Goal: Task Accomplishment & Management: Complete application form

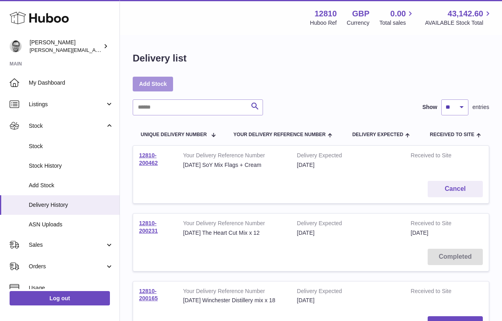
click at [156, 84] on link "Add Stock" at bounding box center [153, 84] width 40 height 14
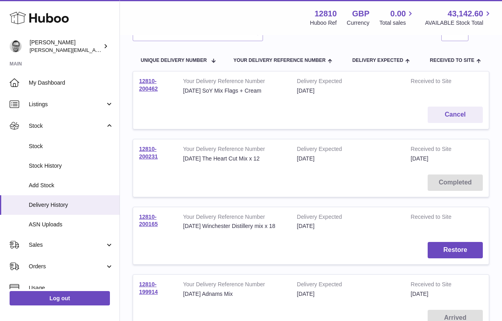
scroll to position [59, 0]
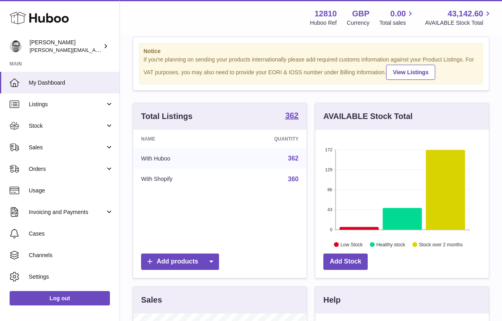
scroll to position [18, 0]
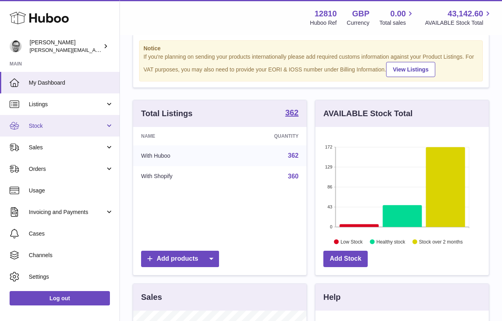
click at [38, 129] on span "Stock" at bounding box center [67, 126] width 76 height 8
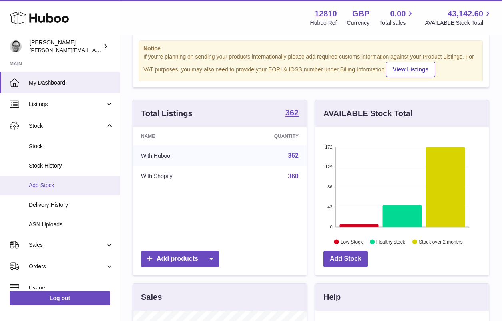
click at [64, 188] on span "Add Stock" at bounding box center [71, 186] width 85 height 8
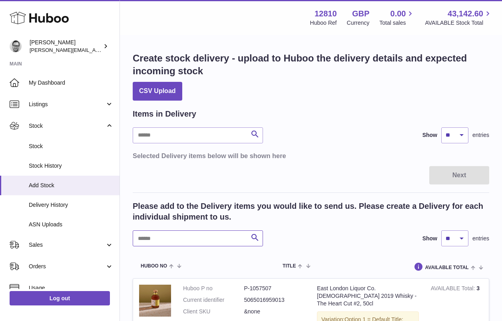
click at [164, 238] on input "text" at bounding box center [198, 239] width 130 height 16
type input "********"
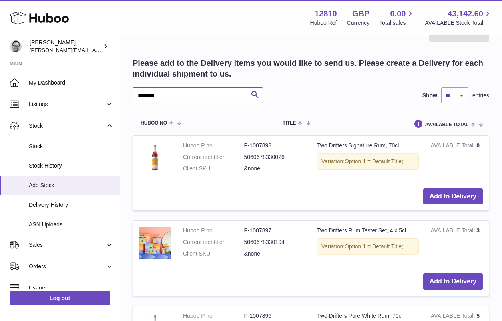
scroll to position [158, 0]
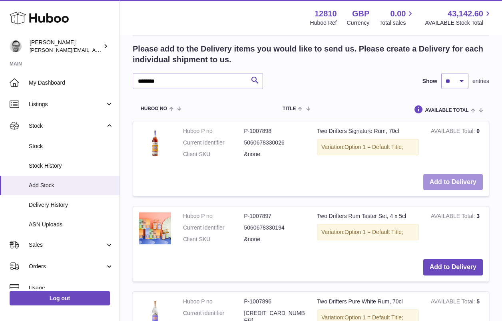
click at [451, 174] on button "Add to Delivery" at bounding box center [453, 182] width 60 height 16
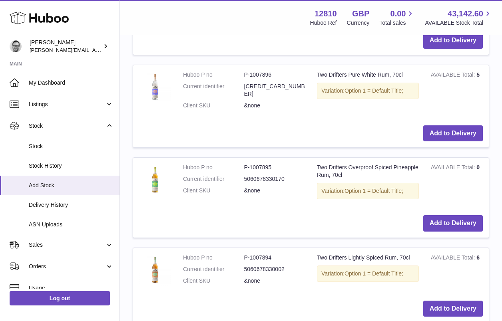
scroll to position [489, 0]
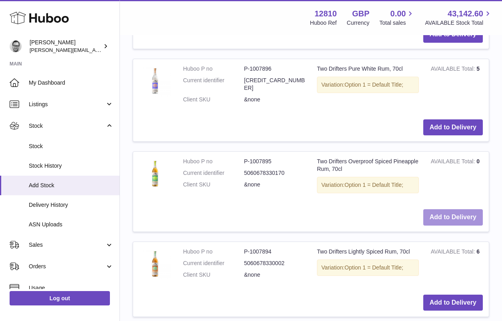
click at [456, 211] on button "Add to Delivery" at bounding box center [453, 217] width 60 height 16
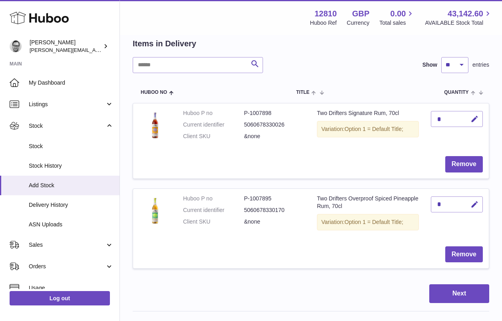
scroll to position [0, 0]
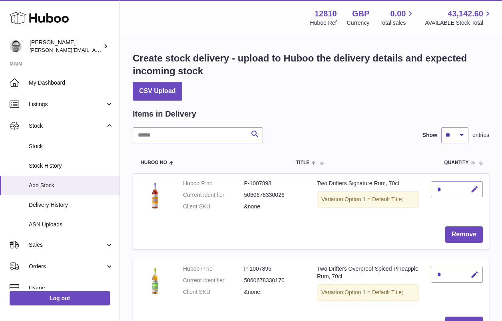
click at [473, 188] on icon "button" at bounding box center [475, 190] width 8 height 8
drag, startPoint x: 445, startPoint y: 188, endPoint x: 417, endPoint y: 189, distance: 28.0
click at [417, 188] on tr "Huboo P no P-1007898 Current identifier 5060678330026 Client SKU &none Two Drif…" at bounding box center [311, 212] width 357 height 76
type input "*"
click at [473, 186] on icon "submit" at bounding box center [474, 189] width 7 height 7
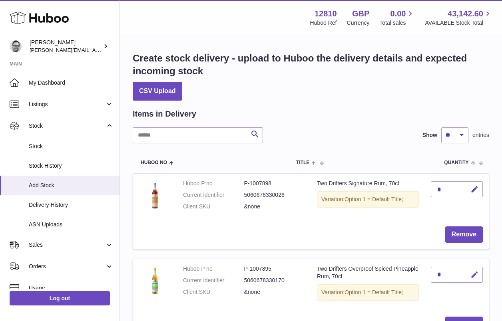
click at [474, 274] on icon "button" at bounding box center [475, 275] width 8 height 8
click at [445, 275] on input "*" at bounding box center [457, 275] width 52 height 16
type input "**"
click at [478, 273] on icon "submit" at bounding box center [474, 274] width 7 height 7
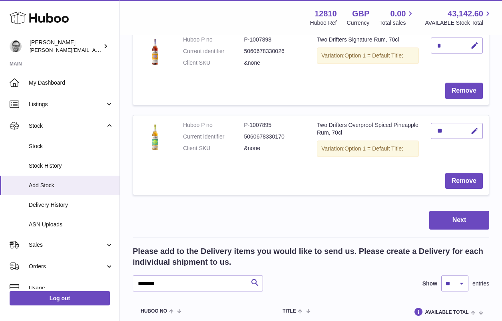
scroll to position [145, 0]
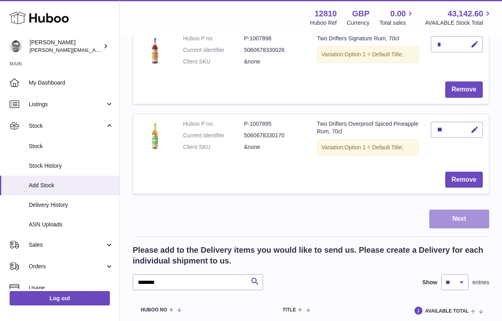
click at [463, 215] on button "Next" at bounding box center [459, 219] width 60 height 19
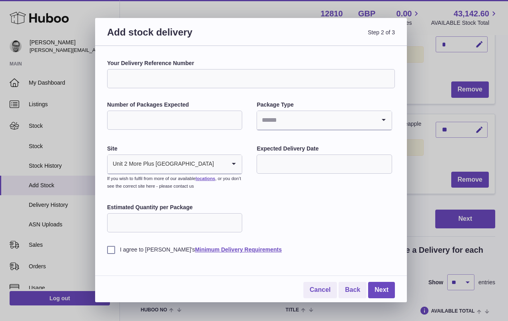
click at [127, 80] on input "Your Delivery Reference Number" at bounding box center [251, 78] width 288 height 19
type input "**********"
click at [125, 119] on input "Number of Packages Expected" at bounding box center [174, 120] width 135 height 19
type input "*"
click at [279, 114] on input "Search for option" at bounding box center [316, 120] width 118 height 18
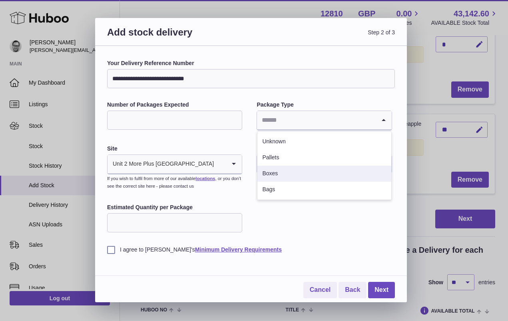
click at [299, 180] on li "Boxes" at bounding box center [324, 174] width 134 height 16
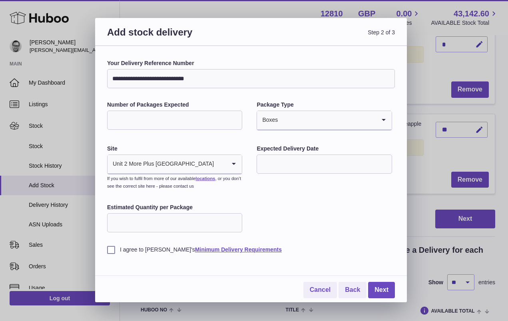
click at [284, 163] on input "text" at bounding box center [324, 164] width 135 height 19
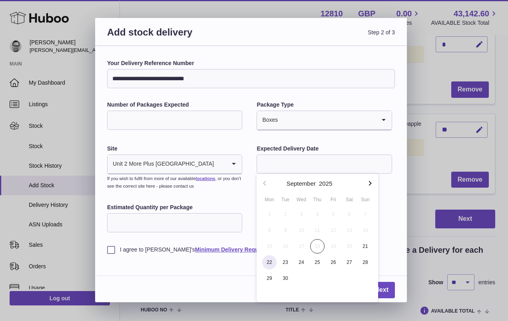
click at [272, 261] on span "22" at bounding box center [269, 262] width 14 height 14
type input "**********"
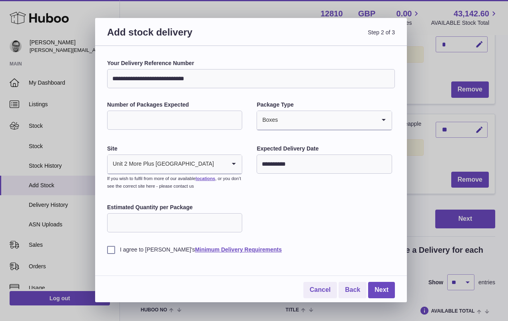
click at [140, 224] on input "Estimated Quantity per Package" at bounding box center [174, 222] width 135 height 19
type input "*"
click at [111, 249] on label "I agree to Huboo's Minimum Delivery Requirements" at bounding box center [251, 250] width 288 height 8
click at [380, 289] on link "Next" at bounding box center [381, 290] width 27 height 16
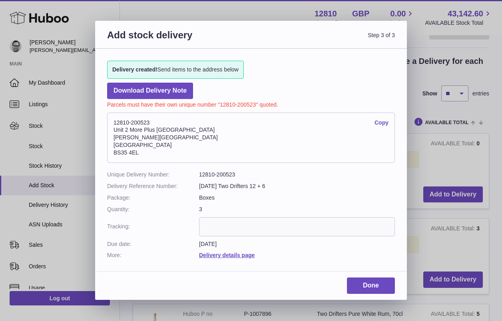
click at [224, 176] on dd "12810-200523" at bounding box center [297, 175] width 196 height 8
copy dd "200523"
click at [373, 285] on link "Done" at bounding box center [371, 286] width 48 height 16
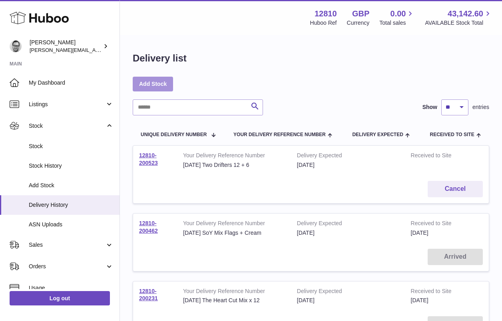
click at [145, 86] on link "Add Stock" at bounding box center [153, 84] width 40 height 14
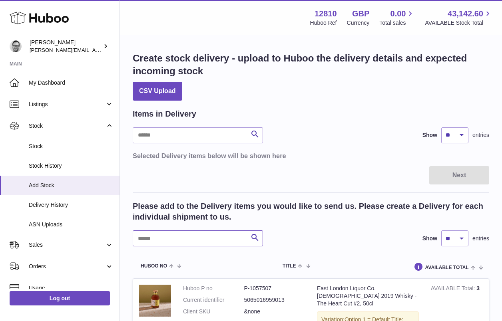
click at [165, 237] on input "text" at bounding box center [198, 239] width 130 height 16
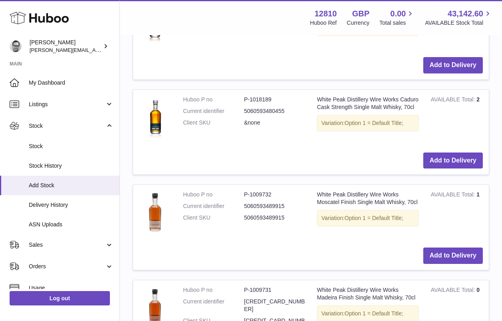
scroll to position [466, 0]
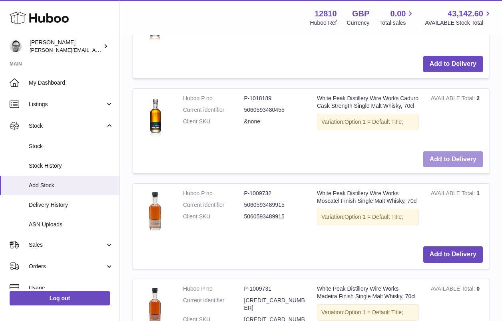
click at [451, 160] on button "Add to Delivery" at bounding box center [453, 160] width 60 height 16
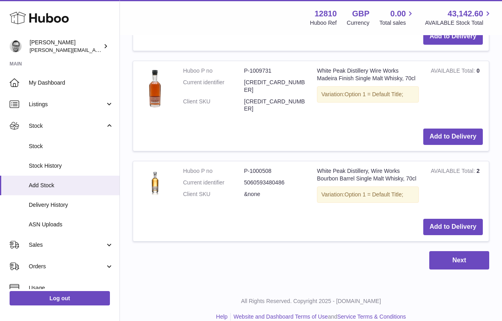
scroll to position [800, 0]
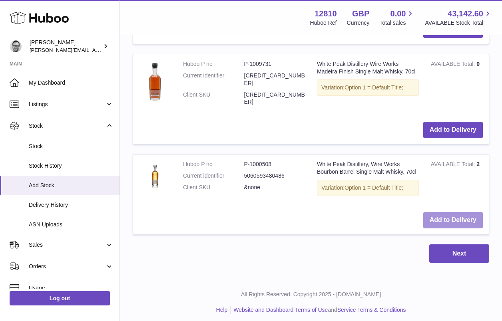
click at [468, 216] on button "Add to Delivery" at bounding box center [453, 220] width 60 height 16
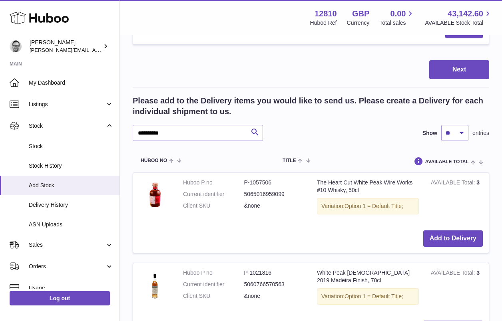
scroll to position [292, 0]
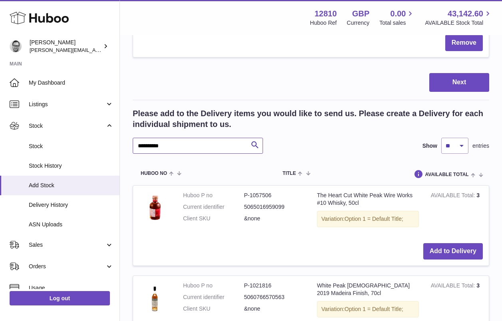
click at [176, 145] on input "**********" at bounding box center [198, 146] width 130 height 16
type input "**********"
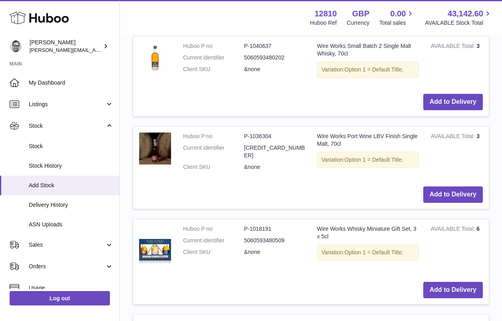
scroll to position [626, 0]
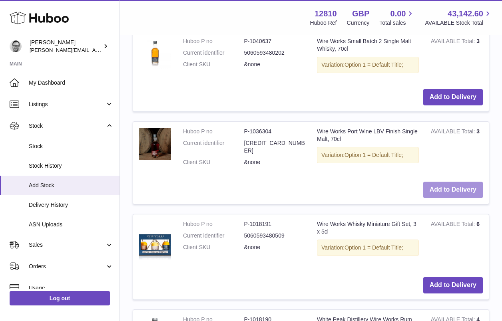
click at [446, 189] on button "Add to Delivery" at bounding box center [453, 190] width 60 height 16
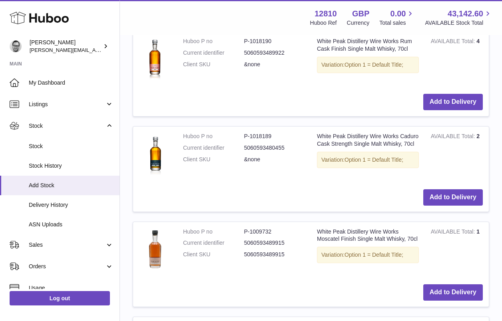
scroll to position [1012, 0]
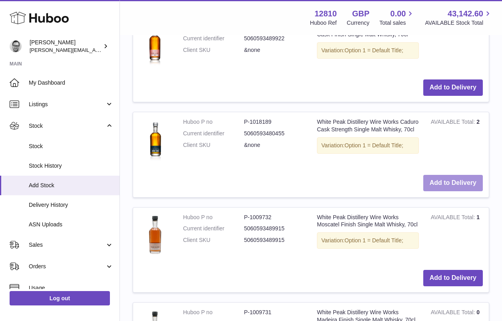
click at [468, 178] on button "Add to Delivery" at bounding box center [453, 183] width 60 height 16
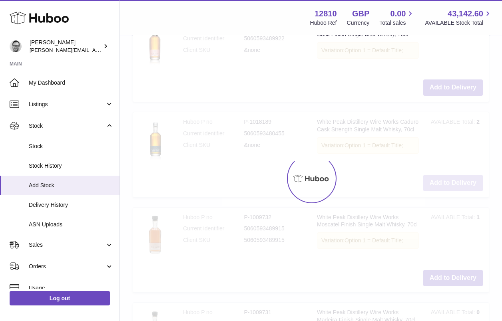
type input "*"
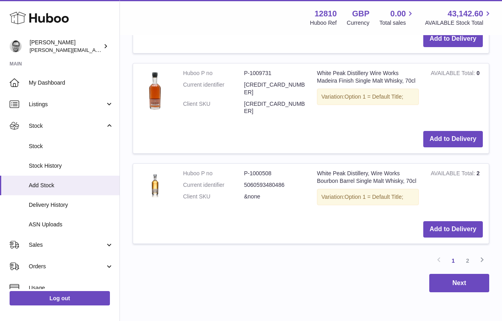
scroll to position [1253, 0]
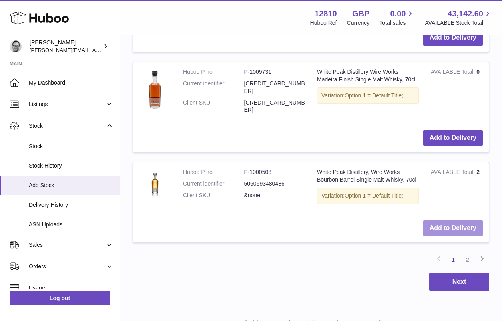
click at [449, 220] on button "Add to Delivery" at bounding box center [453, 228] width 60 height 16
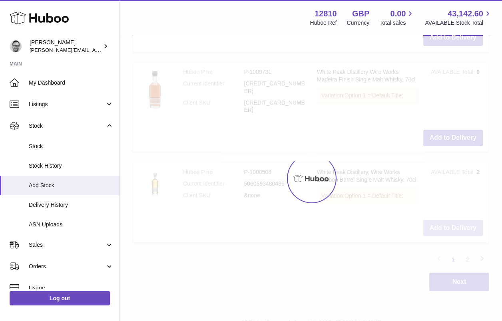
type input "*"
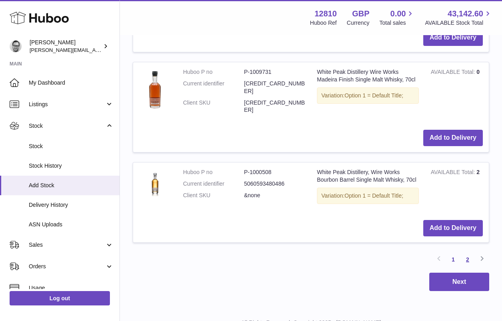
click at [468, 253] on link "2" at bounding box center [468, 260] width 14 height 14
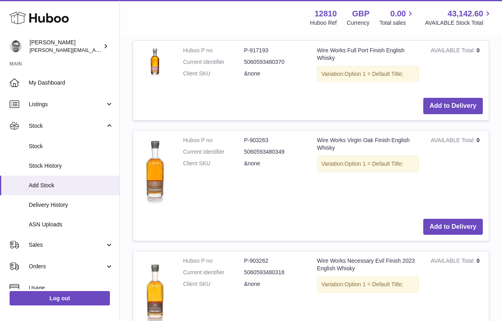
scroll to position [533, 0]
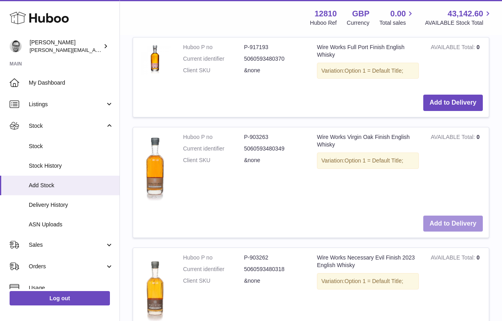
click at [462, 221] on button "Add to Delivery" at bounding box center [453, 224] width 60 height 16
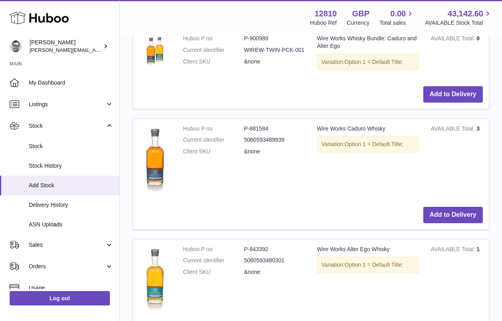
scroll to position [997, 0]
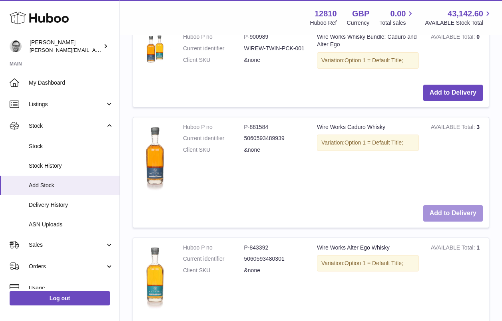
click at [451, 211] on button "Add to Delivery" at bounding box center [453, 213] width 60 height 16
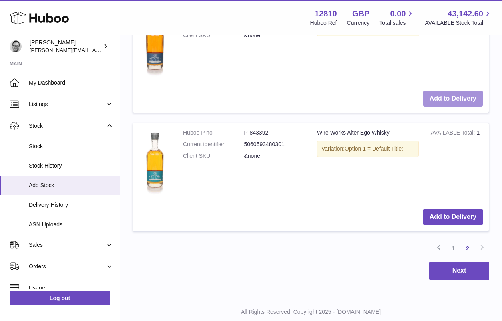
scroll to position [1245, 0]
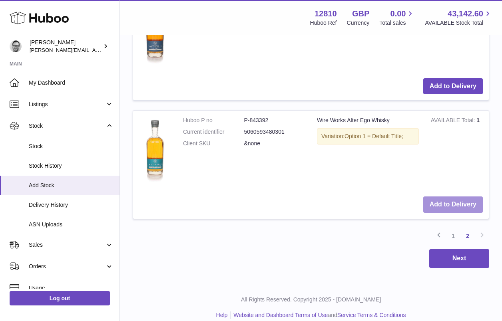
click at [450, 204] on button "Add to Delivery" at bounding box center [453, 205] width 60 height 16
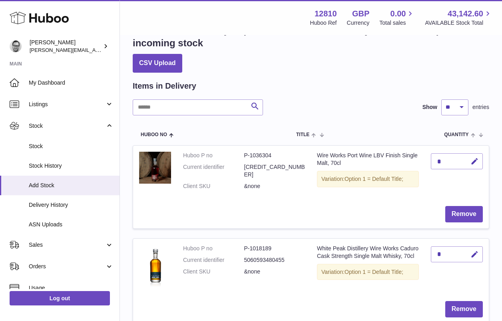
scroll to position [32, 0]
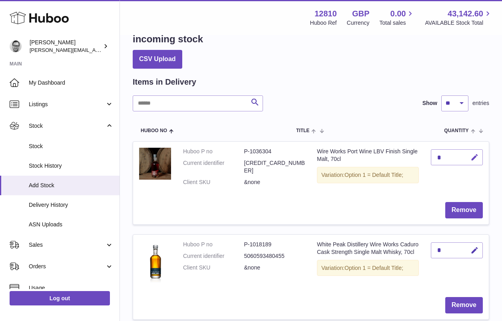
click at [477, 156] on icon "button" at bounding box center [475, 158] width 8 height 8
drag, startPoint x: 441, startPoint y: 158, endPoint x: 424, endPoint y: 158, distance: 16.8
click at [424, 158] on tr "Huboo P no P-1036304 Current identifier 5060593480592 Client SKU &none Wire Wor…" at bounding box center [311, 183] width 357 height 83
type input "*"
click at [473, 155] on icon "submit" at bounding box center [474, 157] width 7 height 7
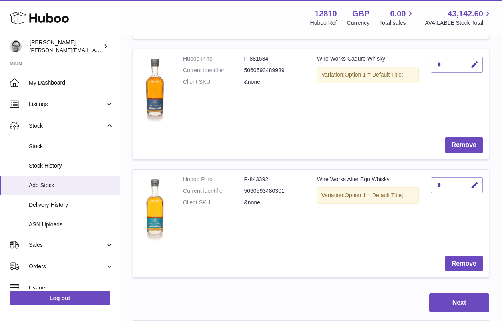
scroll to position [547, 0]
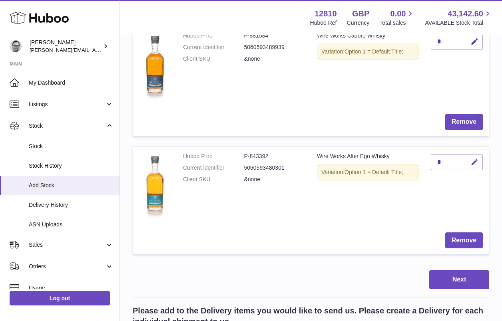
click at [474, 161] on icon "button" at bounding box center [475, 162] width 8 height 8
drag, startPoint x: 443, startPoint y: 156, endPoint x: 433, endPoint y: 156, distance: 10.0
click at [433, 156] on input "*" at bounding box center [457, 162] width 52 height 16
type input "*"
click at [477, 159] on icon "submit" at bounding box center [474, 162] width 7 height 7
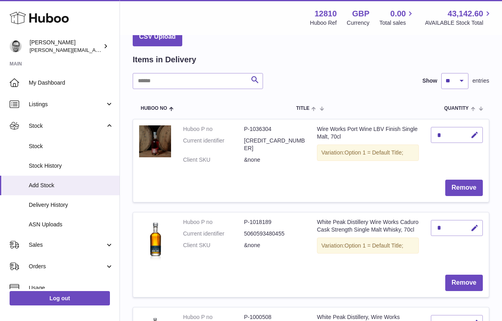
scroll to position [82, 0]
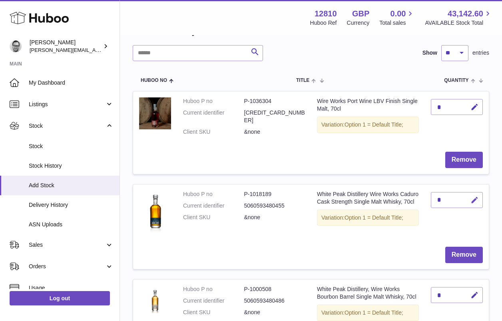
click at [474, 196] on icon "button" at bounding box center [475, 200] width 8 height 8
drag, startPoint x: 446, startPoint y: 196, endPoint x: 430, endPoint y: 196, distance: 16.0
click at [430, 196] on td "*" at bounding box center [457, 213] width 64 height 57
type input "*"
click at [477, 197] on icon "submit" at bounding box center [474, 200] width 7 height 7
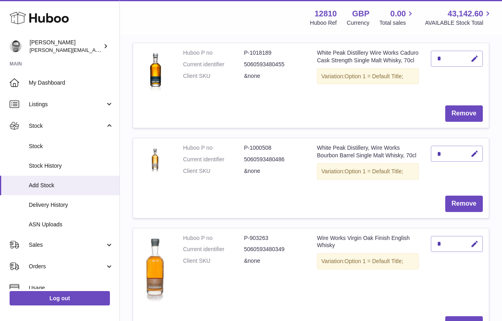
scroll to position [227, 0]
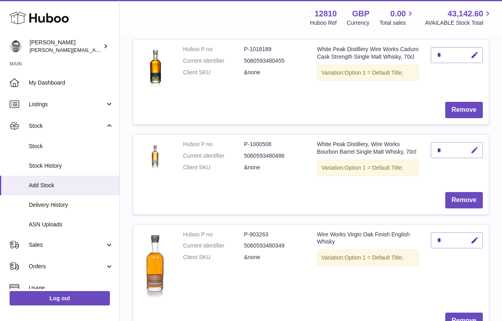
click at [477, 146] on icon "button" at bounding box center [475, 150] width 8 height 8
drag, startPoint x: 445, startPoint y: 148, endPoint x: 431, endPoint y: 148, distance: 14.4
click at [431, 148] on input "*" at bounding box center [457, 150] width 52 height 16
type input "*"
click at [474, 148] on icon "submit" at bounding box center [474, 150] width 7 height 7
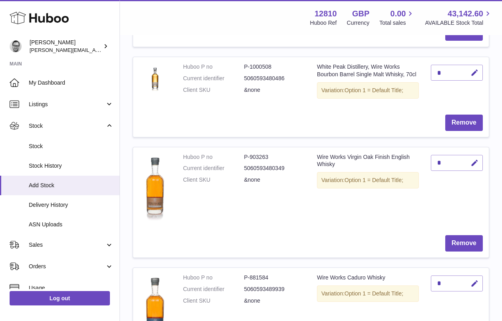
scroll to position [306, 0]
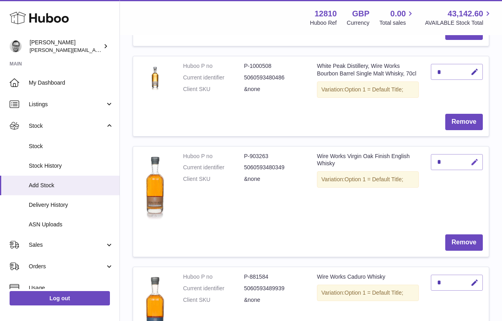
click at [477, 158] on icon "button" at bounding box center [475, 162] width 8 height 8
drag, startPoint x: 444, startPoint y: 158, endPoint x: 413, endPoint y: 157, distance: 31.2
click at [414, 157] on tr "Huboo P no P-903263 Current identifier 5060593480349 Client SKU &none Wire Work…" at bounding box center [311, 201] width 357 height 111
type input "*"
click at [478, 159] on icon "submit" at bounding box center [474, 162] width 7 height 7
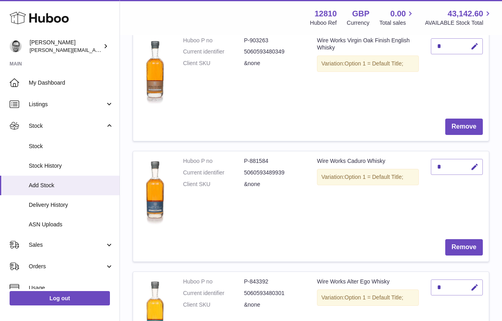
scroll to position [422, 0]
click at [477, 163] on icon "button" at bounding box center [475, 167] width 8 height 8
drag, startPoint x: 444, startPoint y: 164, endPoint x: 418, endPoint y: 164, distance: 26.0
click at [418, 164] on tr "Huboo P no P-881584 Current identifier 5060593489939 Client SKU &none Wire Work…" at bounding box center [311, 206] width 357 height 111
type input "*"
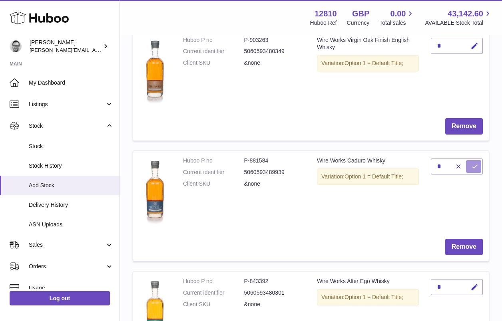
click at [477, 163] on icon "submit" at bounding box center [474, 166] width 7 height 7
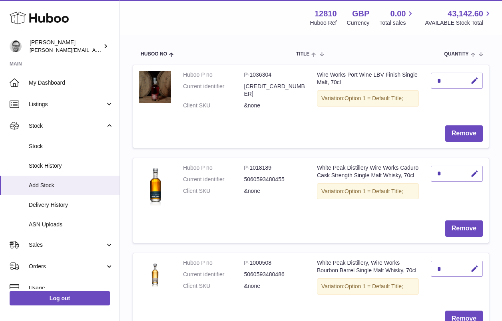
scroll to position [82, 0]
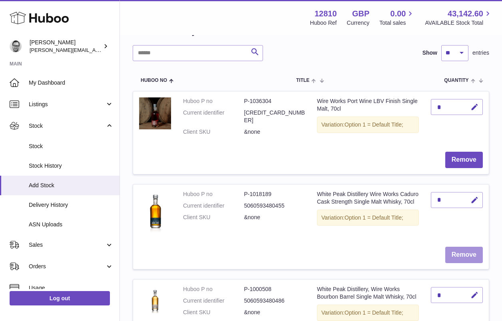
click at [468, 249] on button "Remove" at bounding box center [464, 255] width 38 height 16
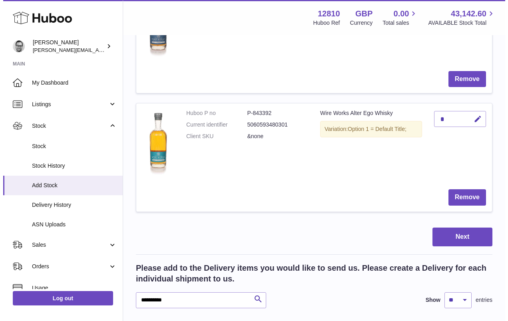
scroll to position [496, 0]
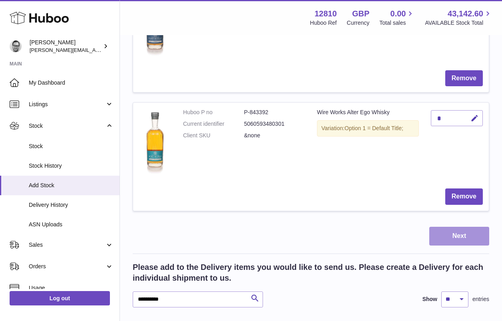
click at [457, 231] on button "Next" at bounding box center [459, 236] width 60 height 19
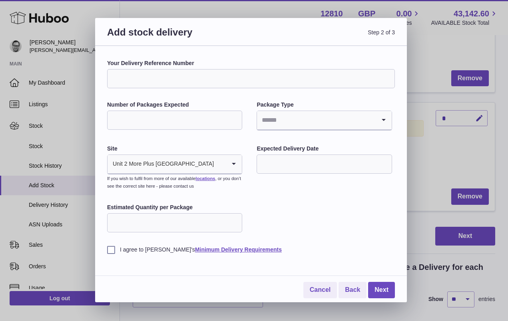
click at [134, 74] on input "Your Delivery Reference Number" at bounding box center [251, 78] width 288 height 19
type input "**********"
click at [170, 118] on input "Number of Packages Expected" at bounding box center [174, 120] width 135 height 19
type input "*"
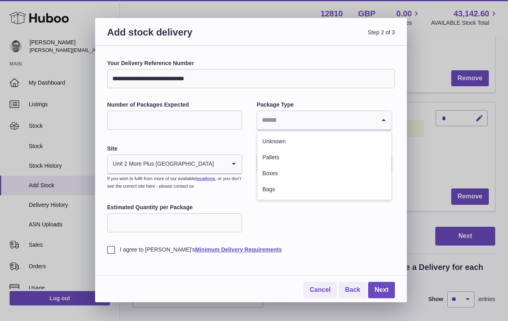
click at [286, 120] on input "Search for option" at bounding box center [316, 120] width 118 height 18
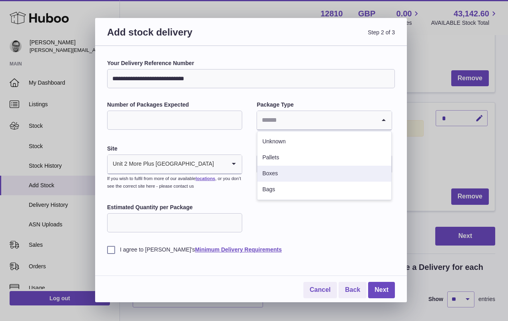
click at [275, 176] on li "Boxes" at bounding box center [324, 174] width 134 height 16
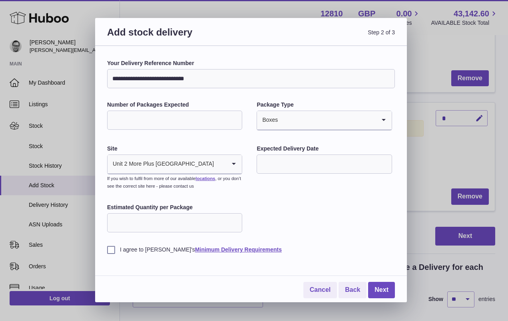
click at [295, 160] on input "text" at bounding box center [324, 164] width 135 height 19
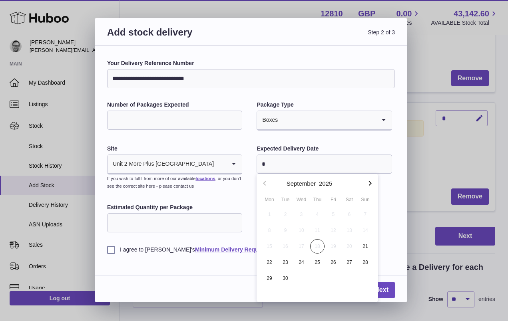
type input "*"
click at [204, 198] on div "**********" at bounding box center [251, 157] width 288 height 194
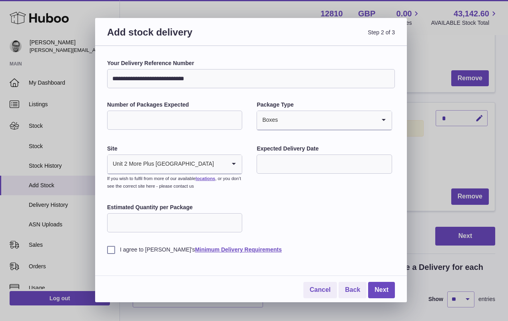
click at [170, 217] on input "Estimated Quantity per Package" at bounding box center [174, 222] width 135 height 19
click at [109, 249] on label "I agree to Huboo's Minimum Delivery Requirements" at bounding box center [251, 250] width 288 height 8
click at [135, 223] on input "Estimated Quantity per Package" at bounding box center [174, 222] width 135 height 19
type input "*"
click at [369, 203] on div "**********" at bounding box center [251, 157] width 288 height 194
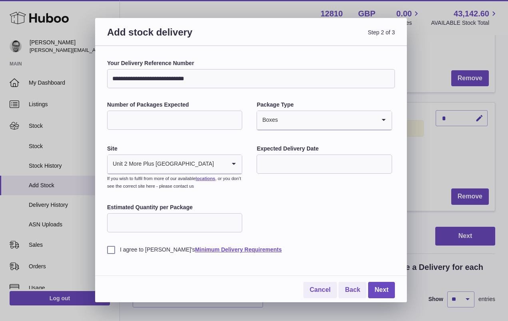
click at [338, 168] on input "text" at bounding box center [324, 164] width 135 height 19
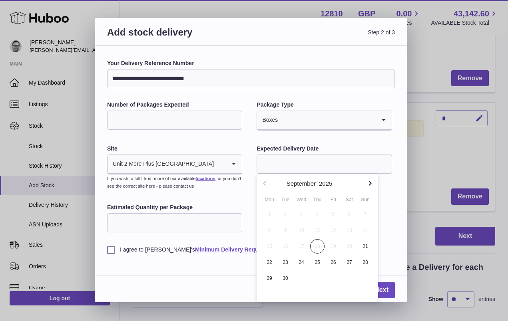
click at [371, 183] on icon "button" at bounding box center [370, 183] width 3 height 5
click at [265, 183] on icon "button" at bounding box center [265, 184] width 10 height 10
click at [270, 261] on span "22" at bounding box center [269, 262] width 14 height 14
type input "**********"
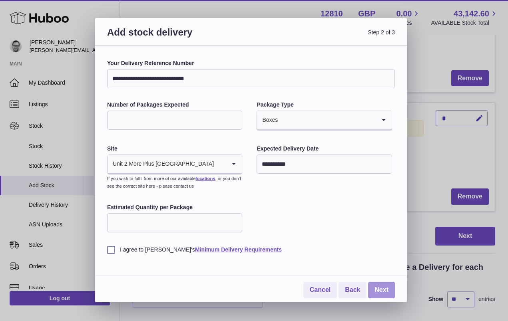
click at [382, 288] on link "Next" at bounding box center [381, 290] width 27 height 16
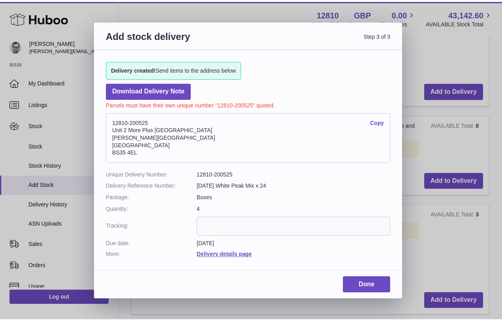
scroll to position [473, 0]
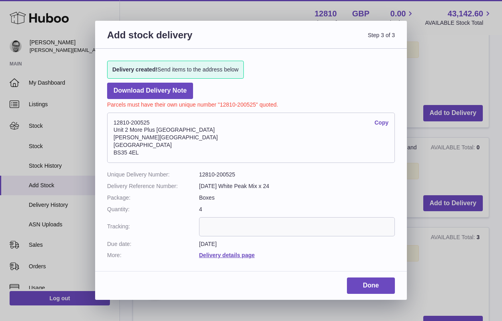
click at [228, 175] on dd "12810-200525" at bounding box center [297, 175] width 196 height 8
copy dd "200525"
click at [374, 286] on link "Done" at bounding box center [371, 286] width 48 height 16
